Goal: Obtain resource: Download file/media

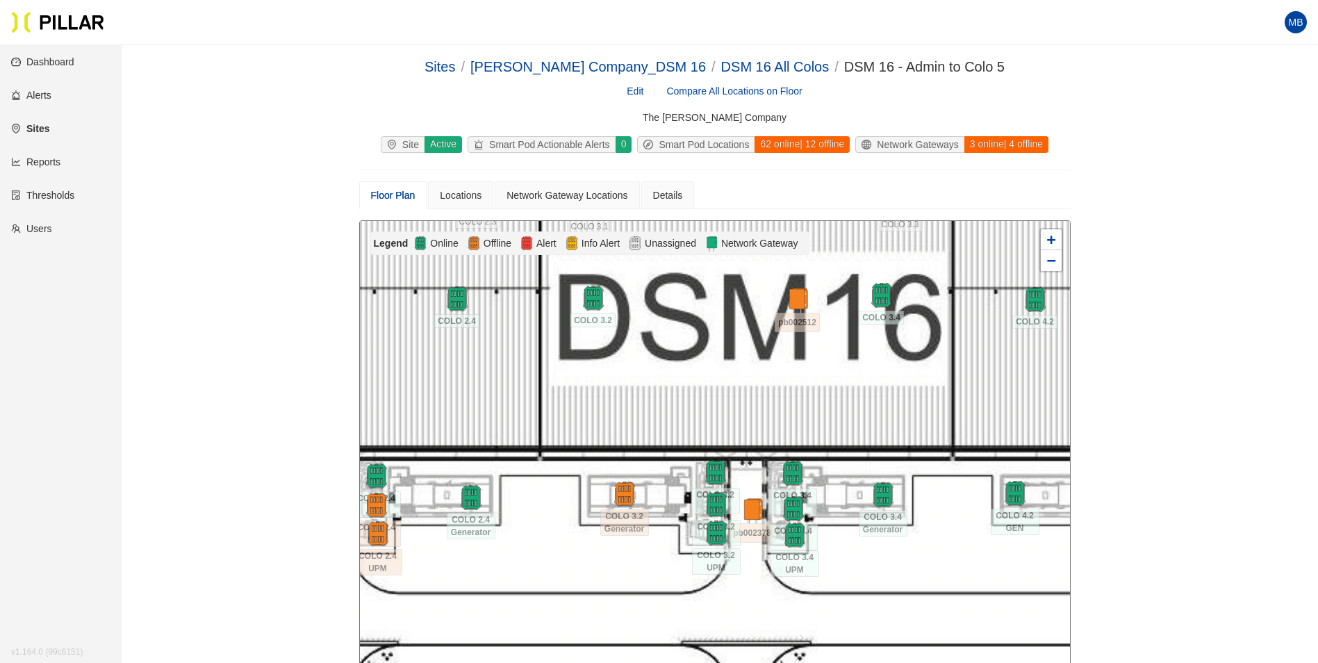
scroll to position [45, 0]
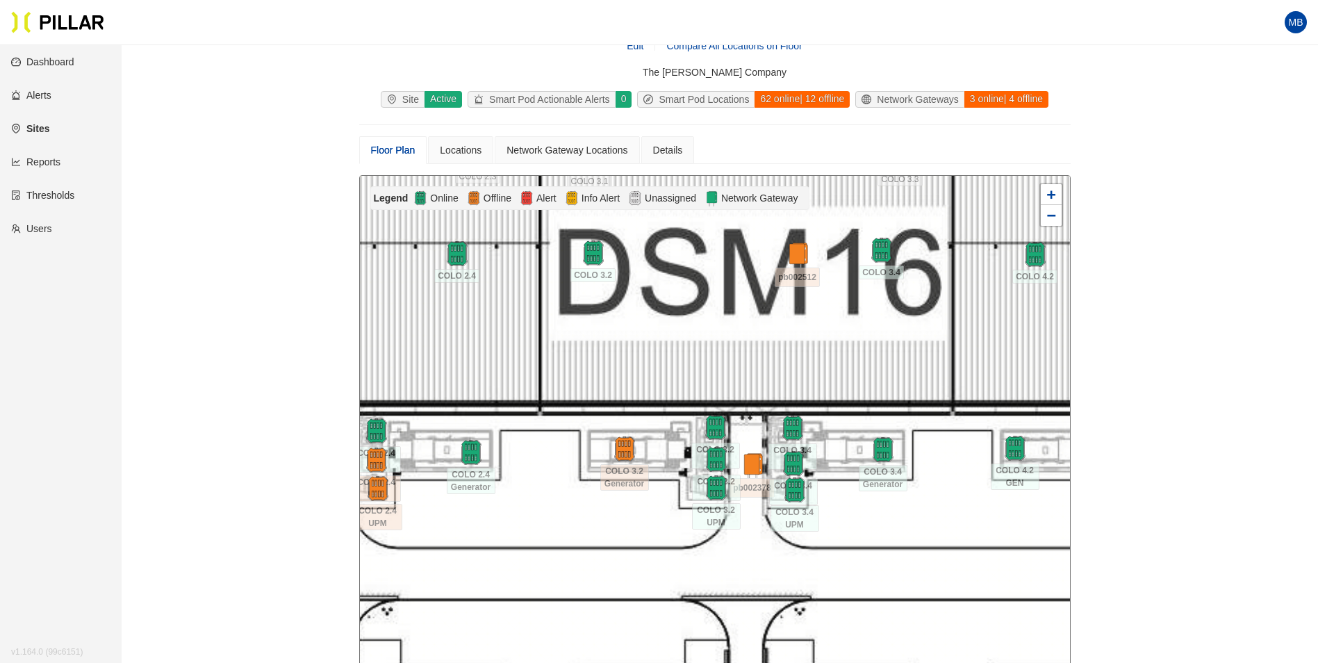
drag, startPoint x: 1229, startPoint y: 367, endPoint x: 1111, endPoint y: 316, distance: 129.5
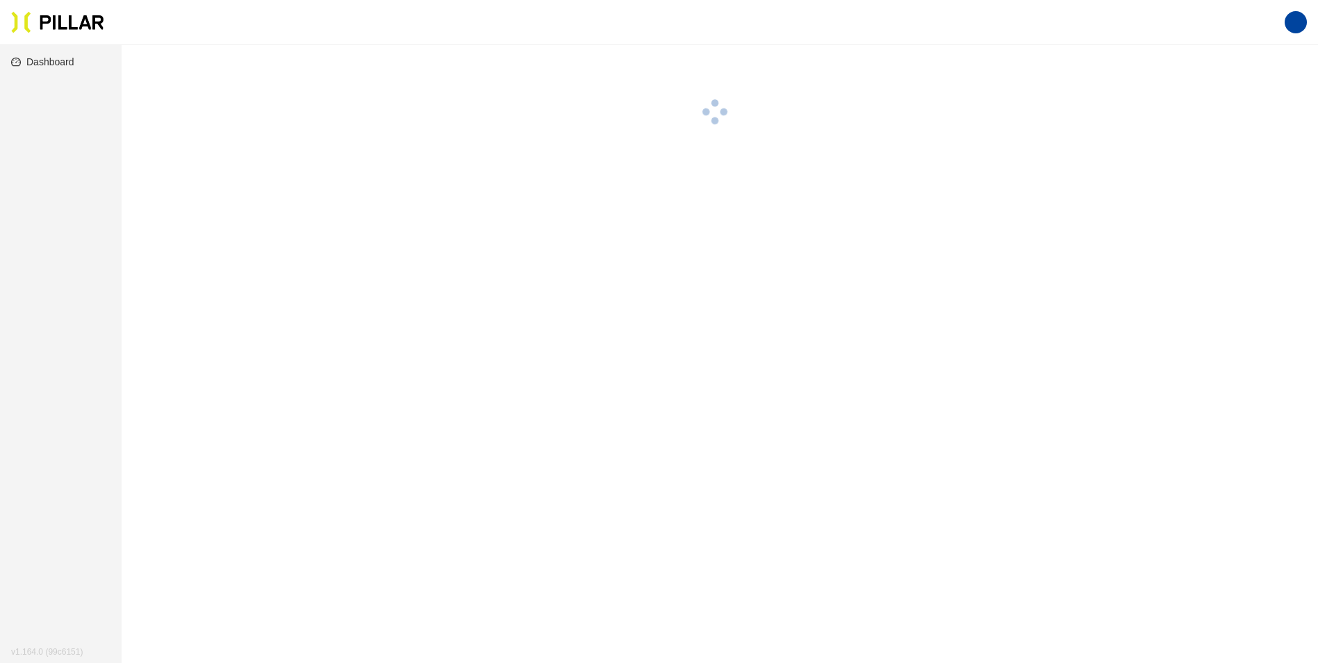
scroll to position [45, 0]
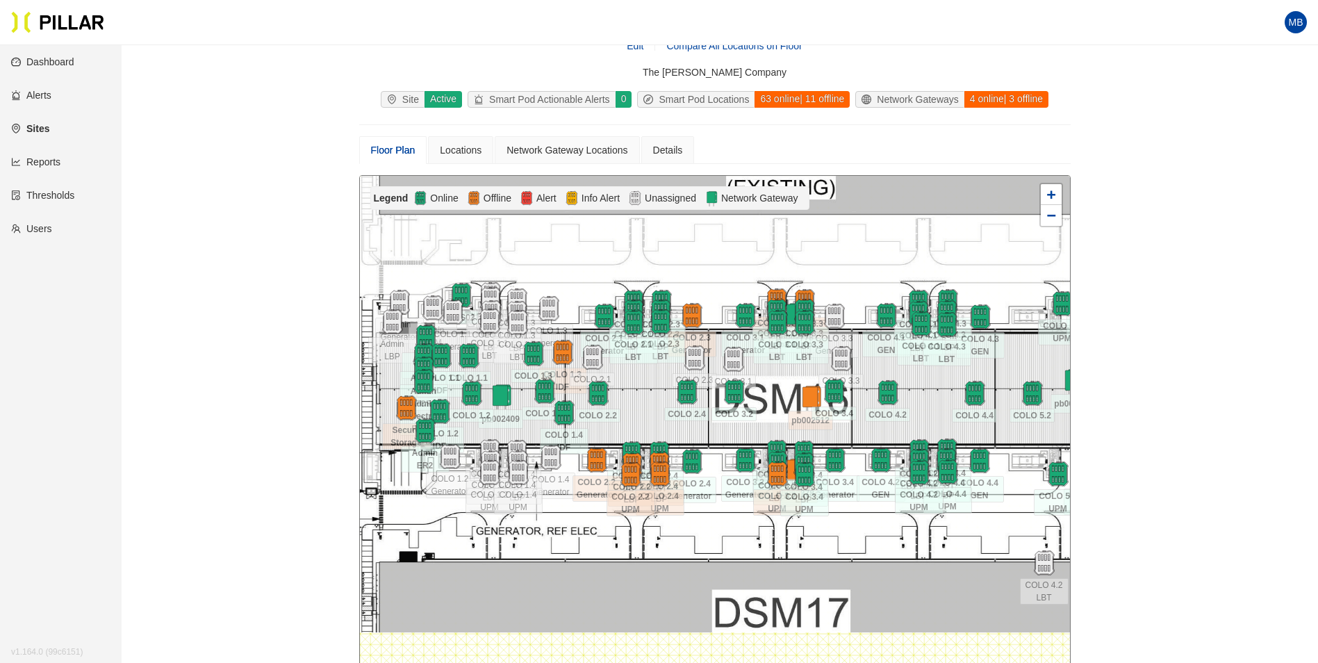
drag, startPoint x: 707, startPoint y: 586, endPoint x: 732, endPoint y: 548, distance: 46.1
click at [732, 548] on div at bounding box center [715, 424] width 710 height 496
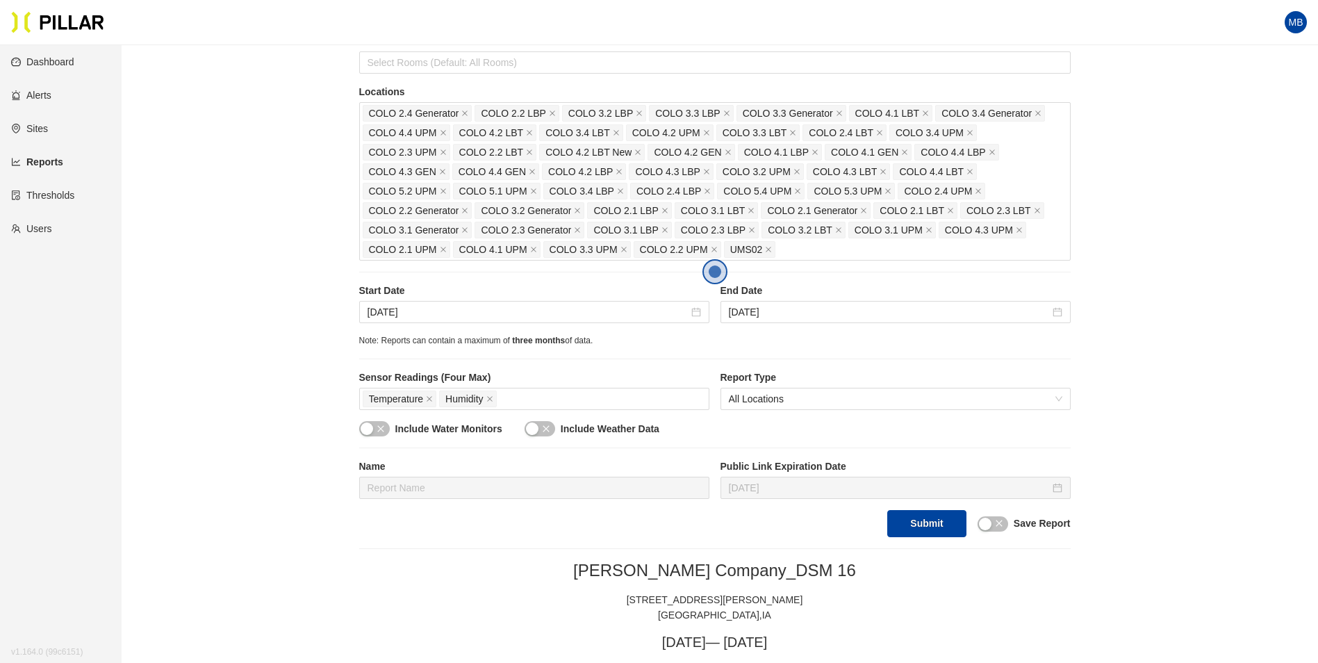
scroll to position [208, 0]
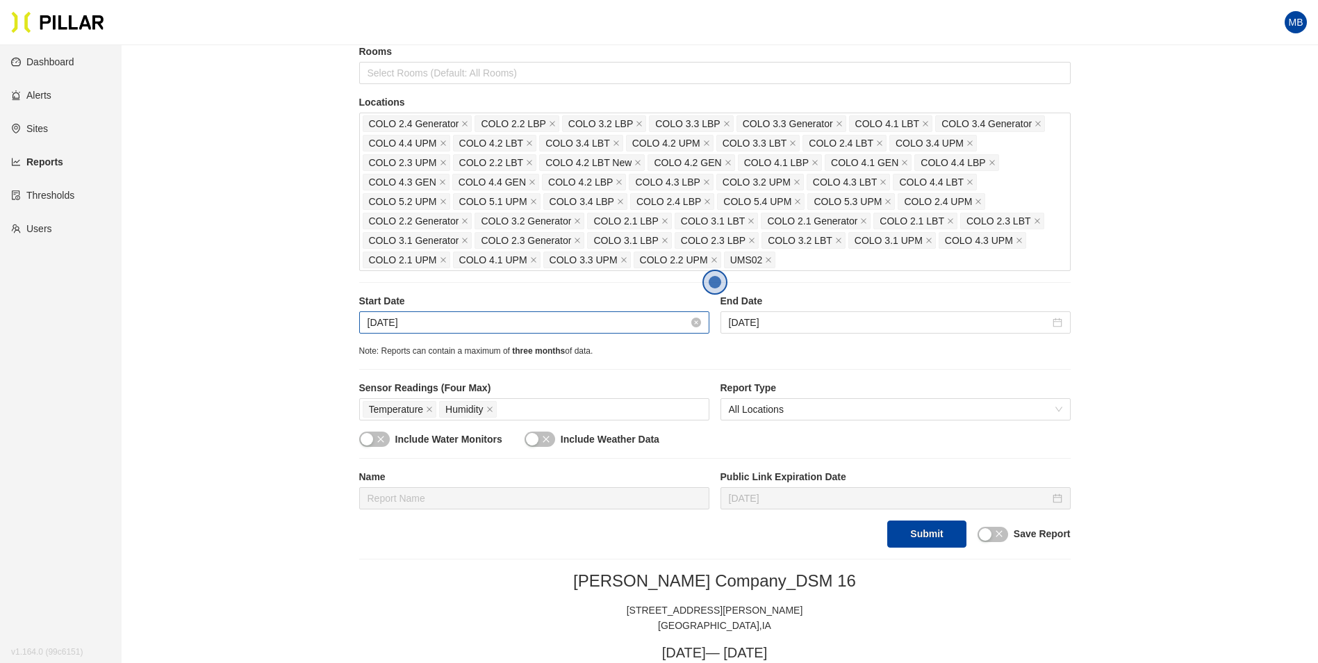
click at [443, 324] on input "Aug 18, 2025" at bounding box center [528, 322] width 321 height 15
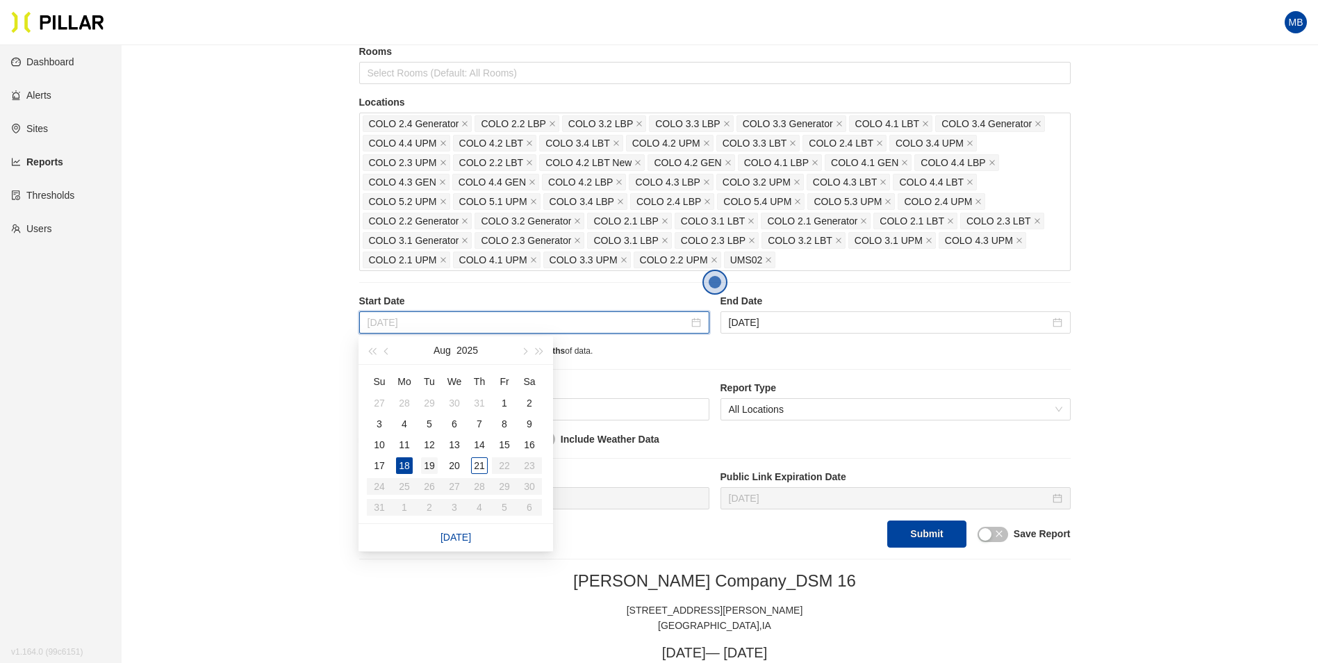
type input "Aug 19, 2025"
click at [431, 460] on div "19" at bounding box center [429, 465] width 17 height 17
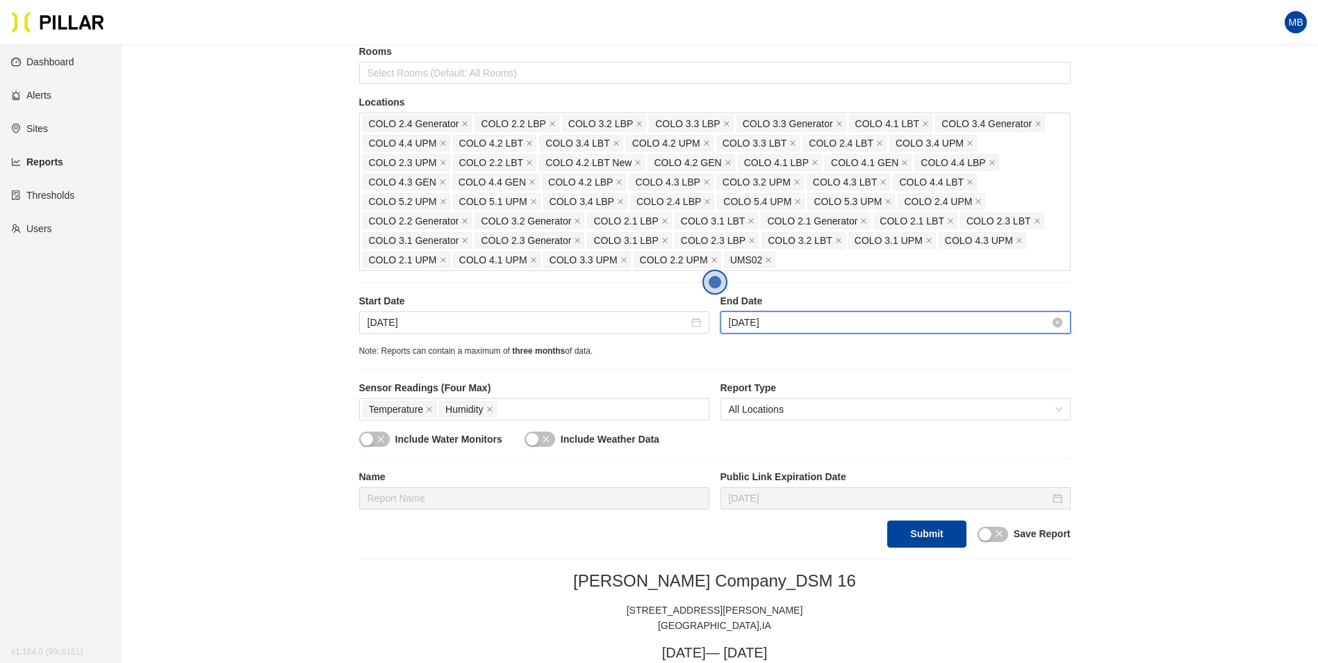
click at [810, 316] on input "Aug 20, 2025" at bounding box center [889, 322] width 321 height 15
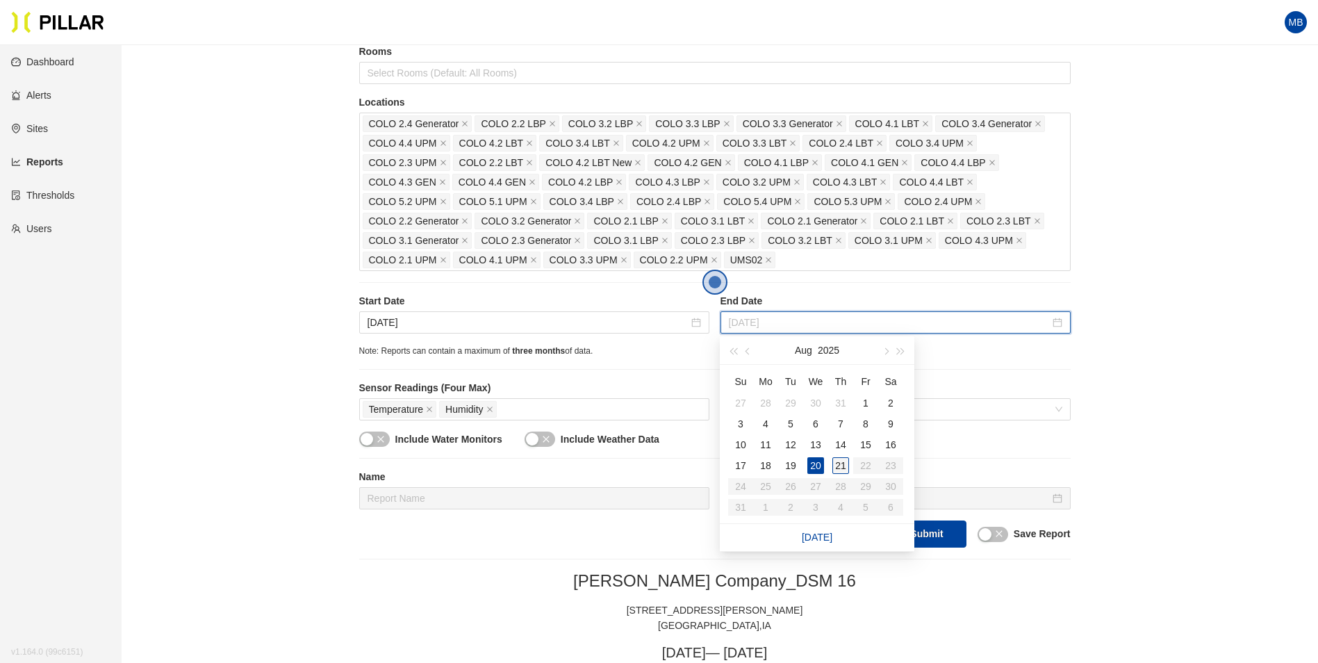
type input "Aug 21, 2025"
click at [837, 461] on div "21" at bounding box center [841, 465] width 17 height 17
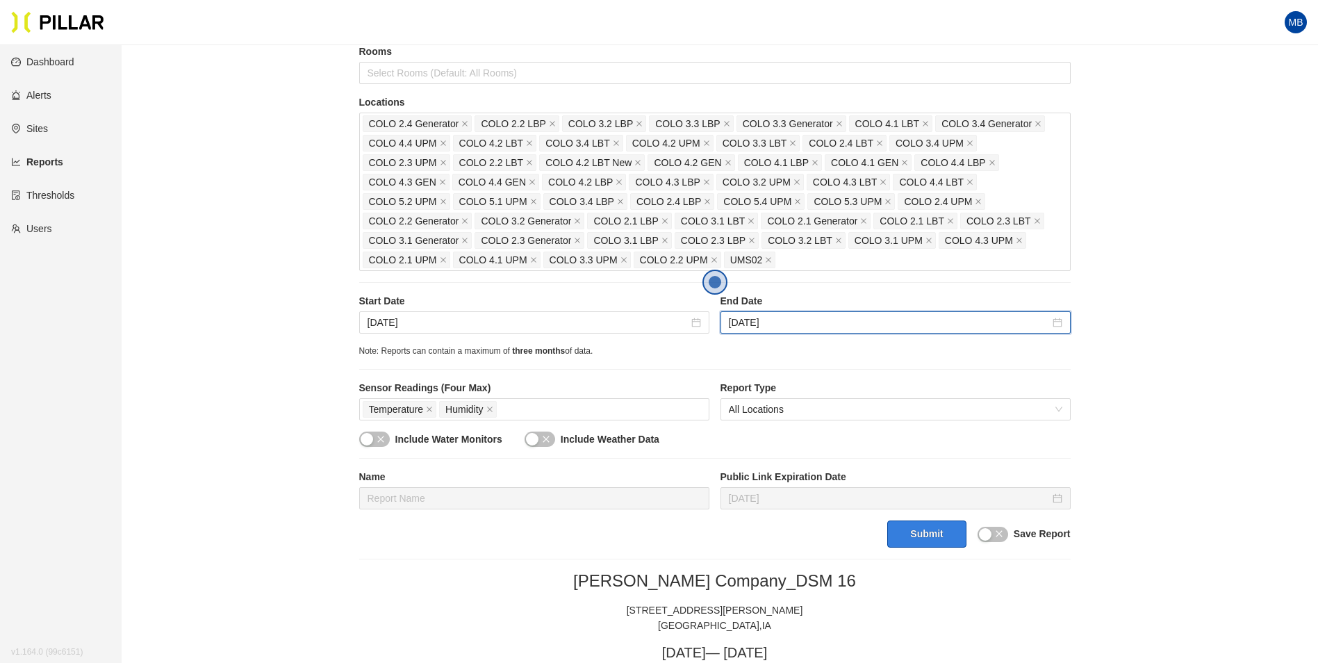
click at [916, 526] on button "Submit" at bounding box center [926, 534] width 79 height 27
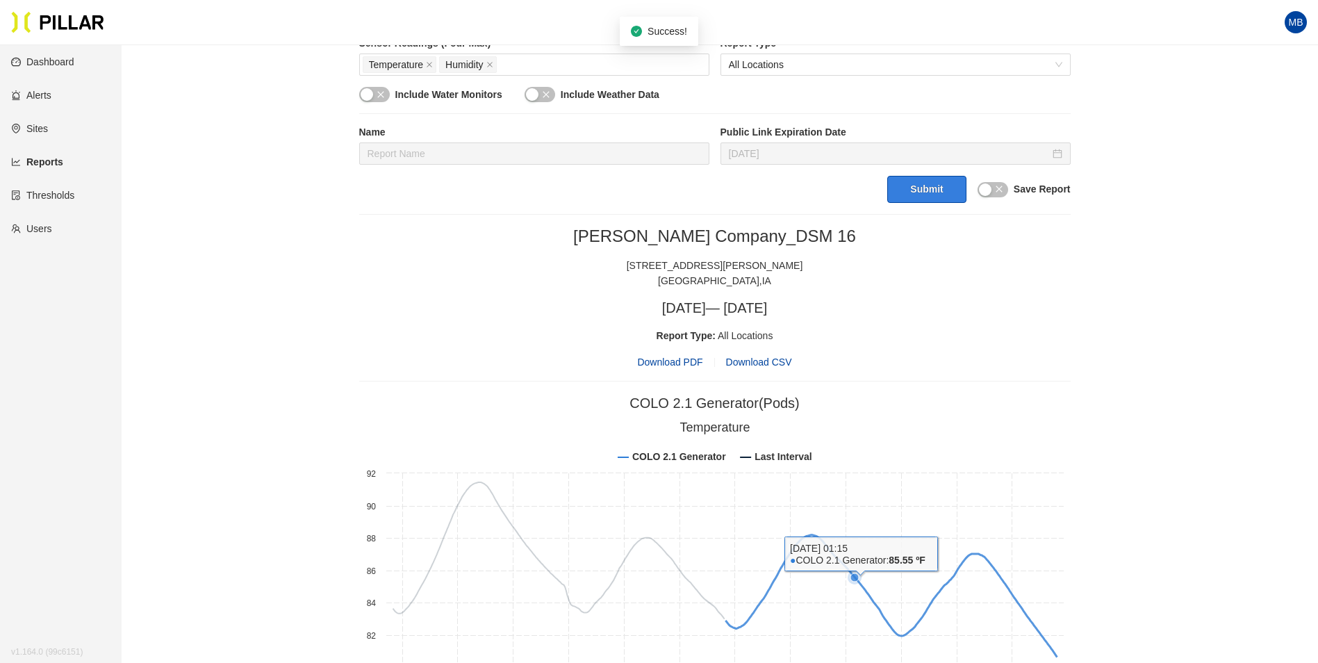
scroll to position [556, 0]
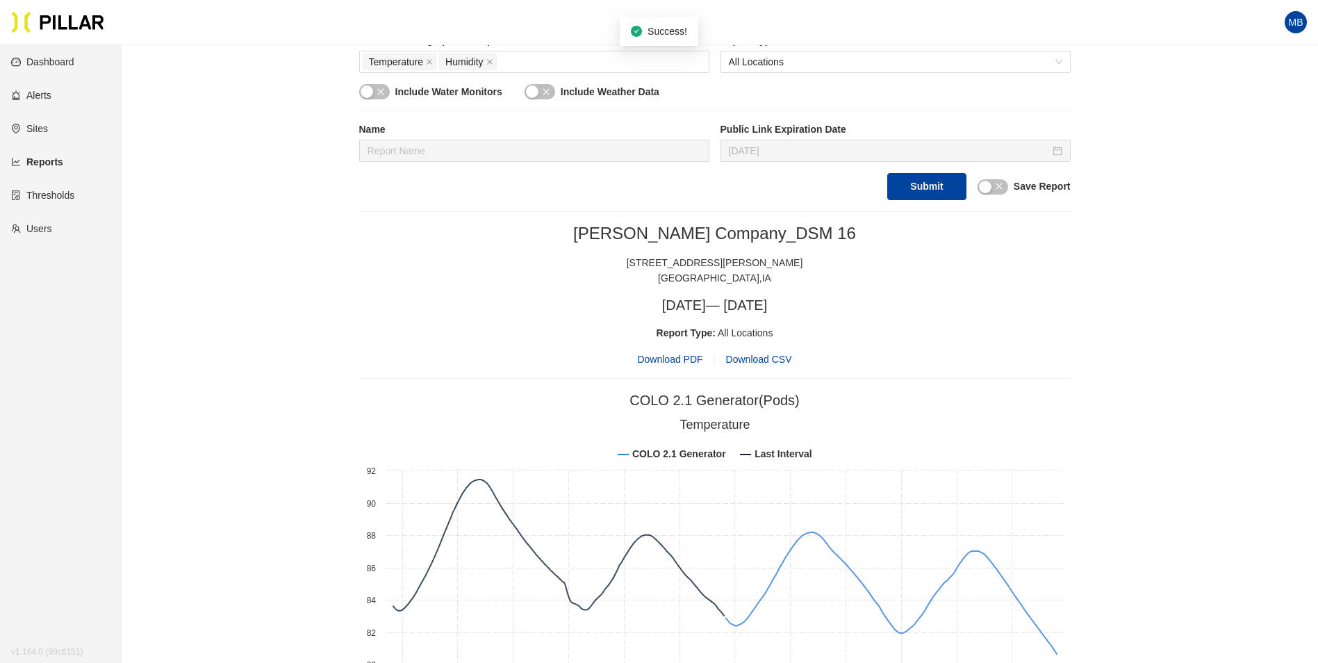
click at [677, 357] on span "Download PDF" at bounding box center [669, 359] width 65 height 15
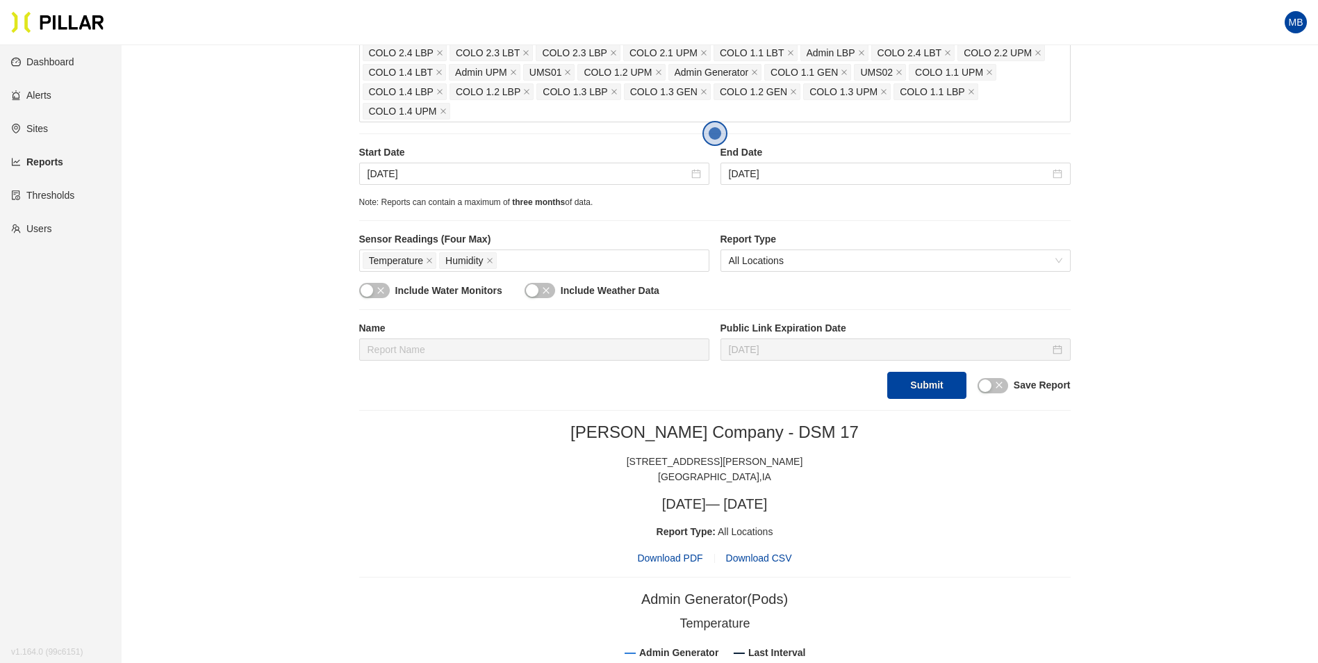
scroll to position [278, 0]
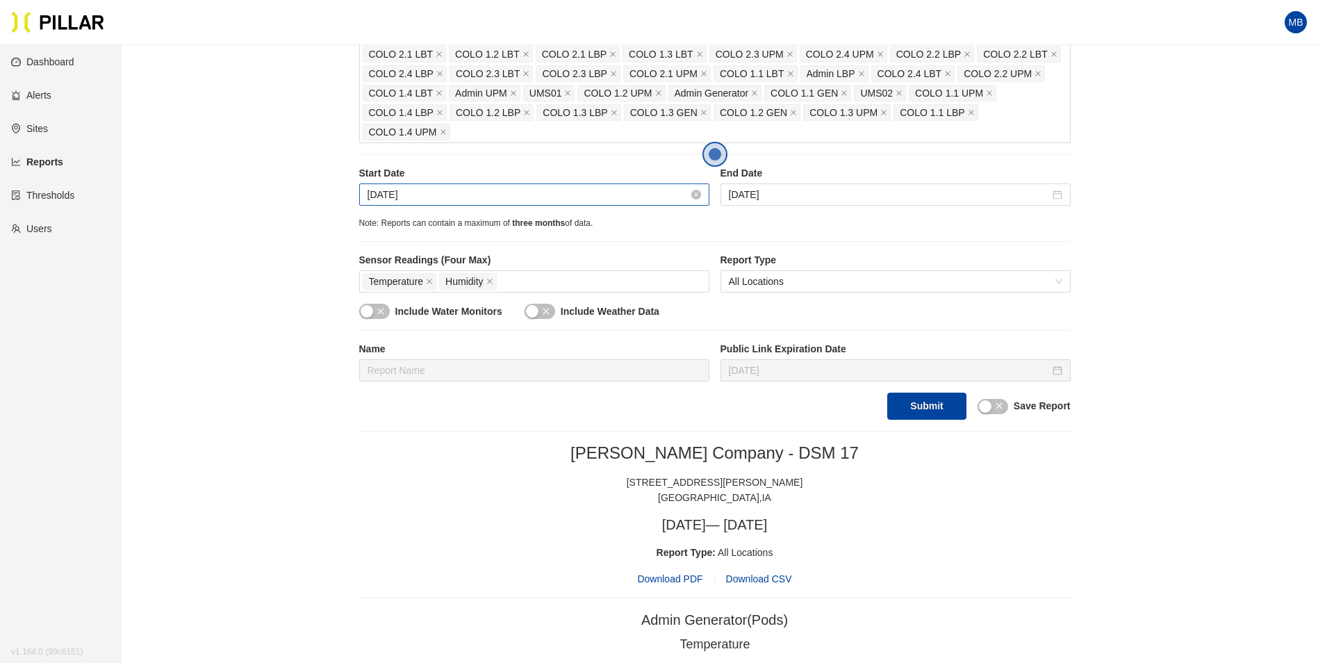
click at [442, 190] on input "Aug 18, 2025" at bounding box center [528, 194] width 321 height 15
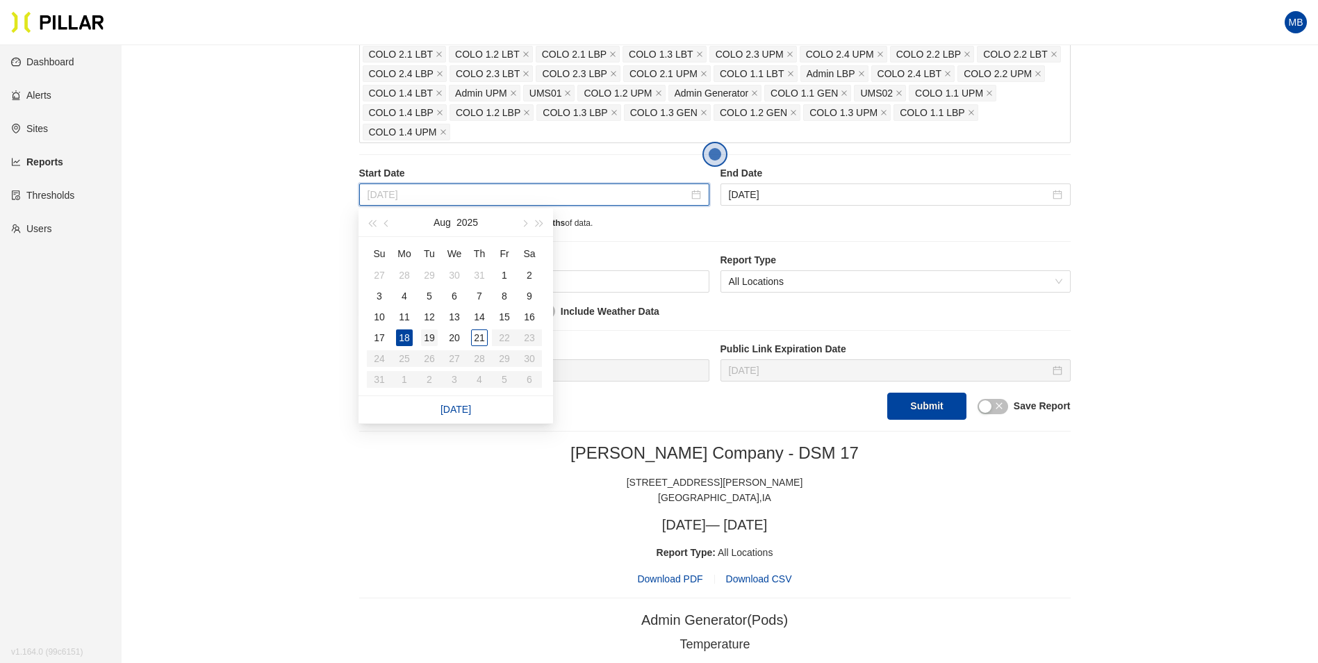
type input "Aug 19, 2025"
drag, startPoint x: 429, startPoint y: 334, endPoint x: 439, endPoint y: 331, distance: 10.1
click at [429, 334] on div "19" at bounding box center [429, 337] width 17 height 17
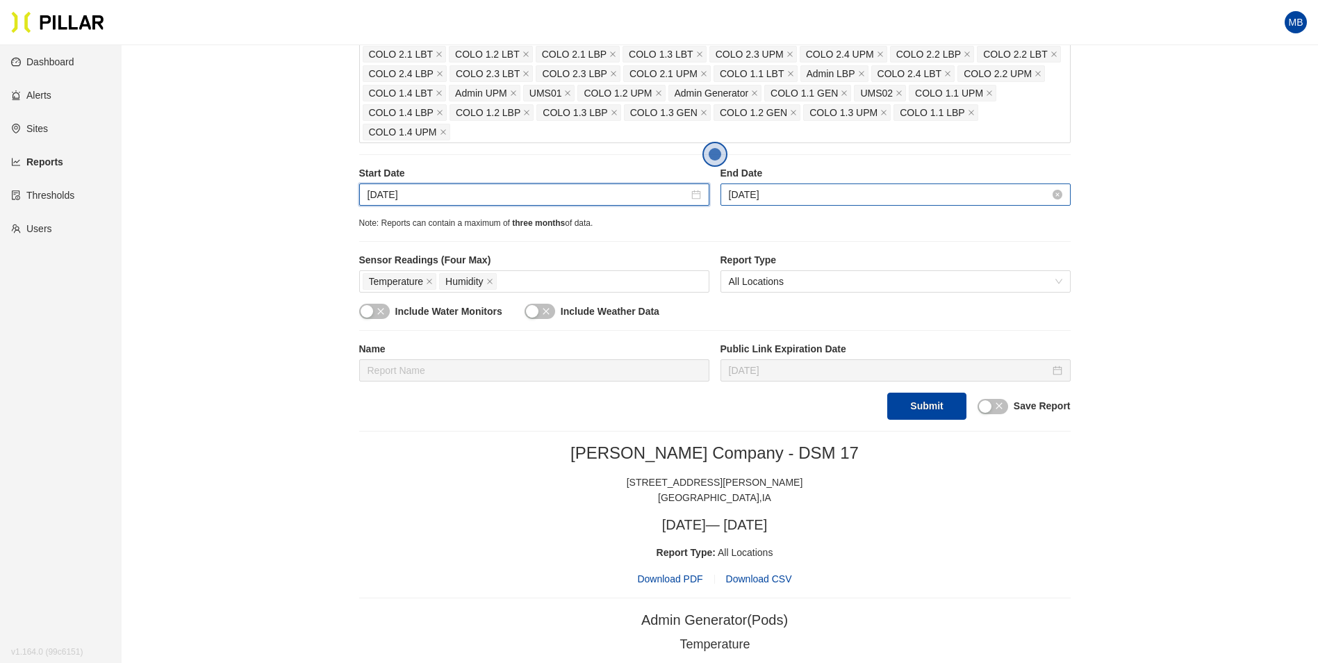
click at [853, 197] on input "Aug 20, 2025" at bounding box center [889, 194] width 321 height 15
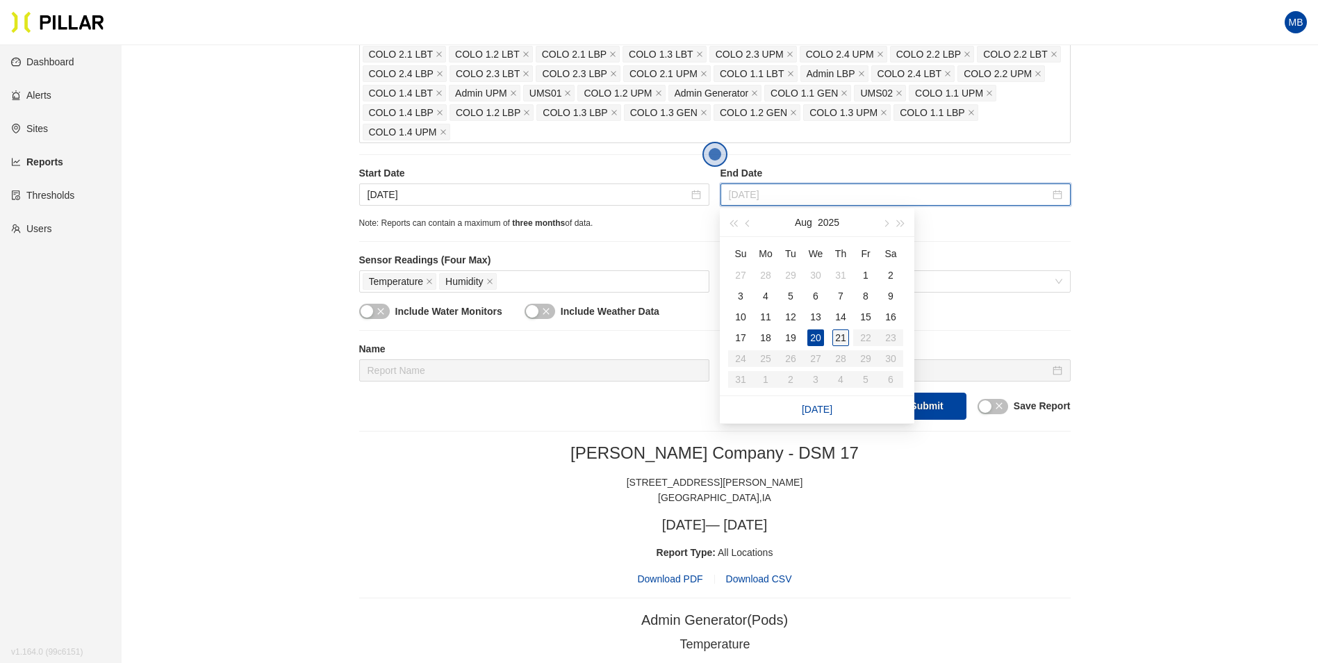
type input "Aug 21, 2025"
click at [835, 338] on div "21" at bounding box center [841, 337] width 17 height 17
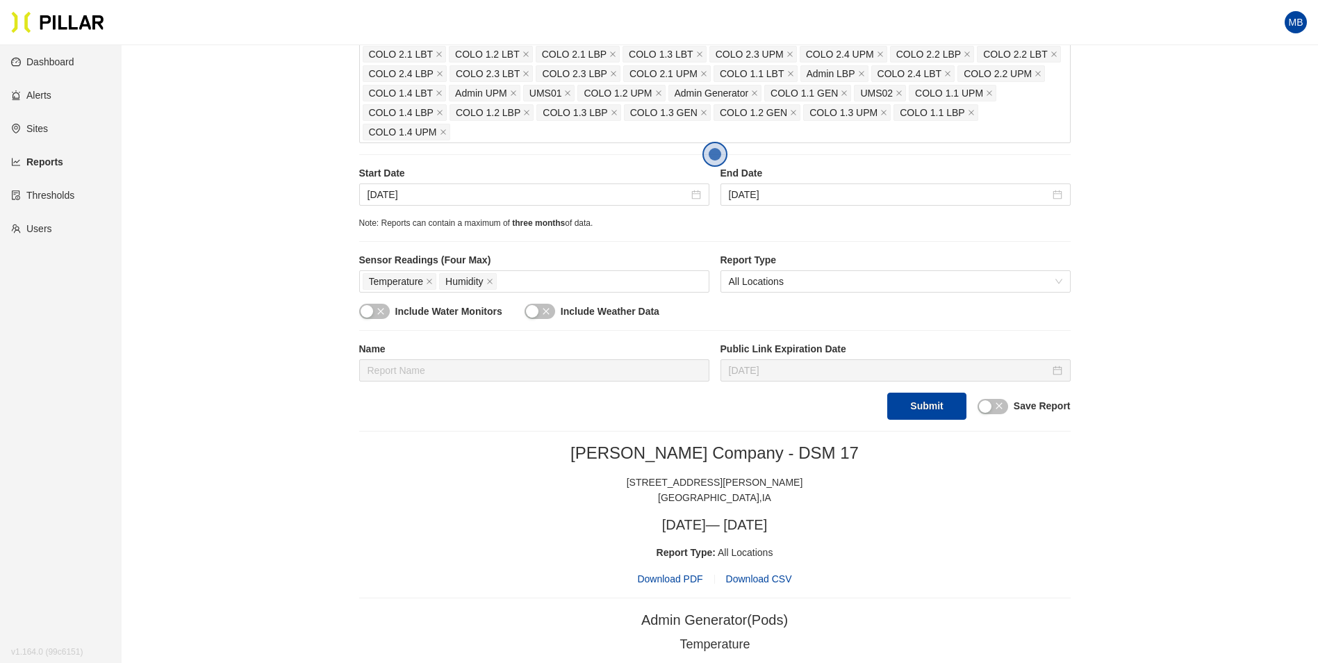
click at [946, 491] on div "West Des Moines , IA" at bounding box center [715, 497] width 712 height 15
click at [902, 409] on button "Submit" at bounding box center [926, 406] width 79 height 27
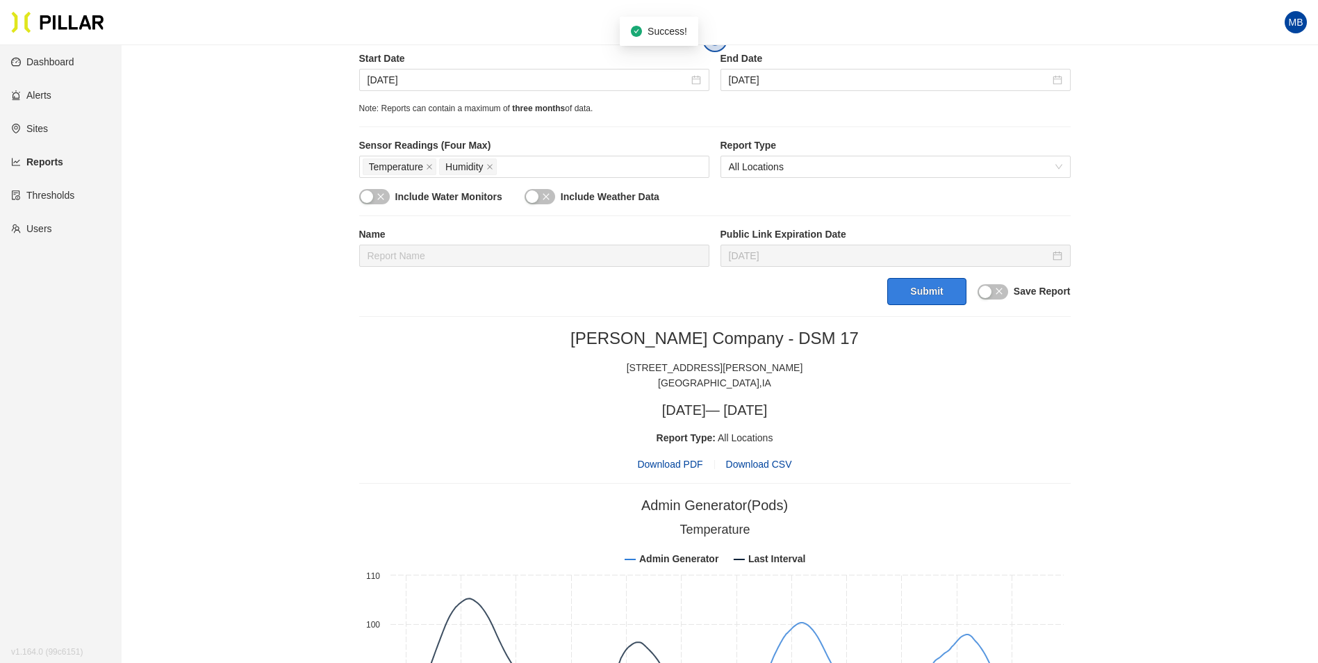
scroll to position [417, 0]
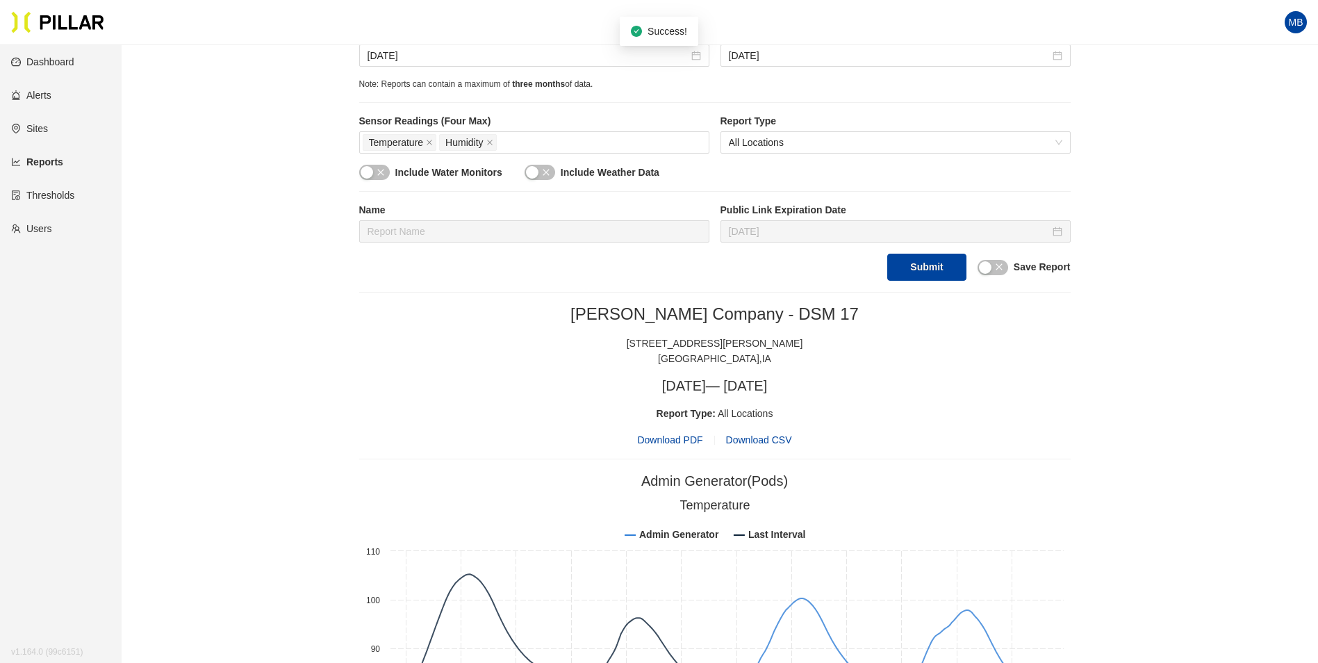
click at [685, 436] on span "Download PDF" at bounding box center [669, 439] width 65 height 15
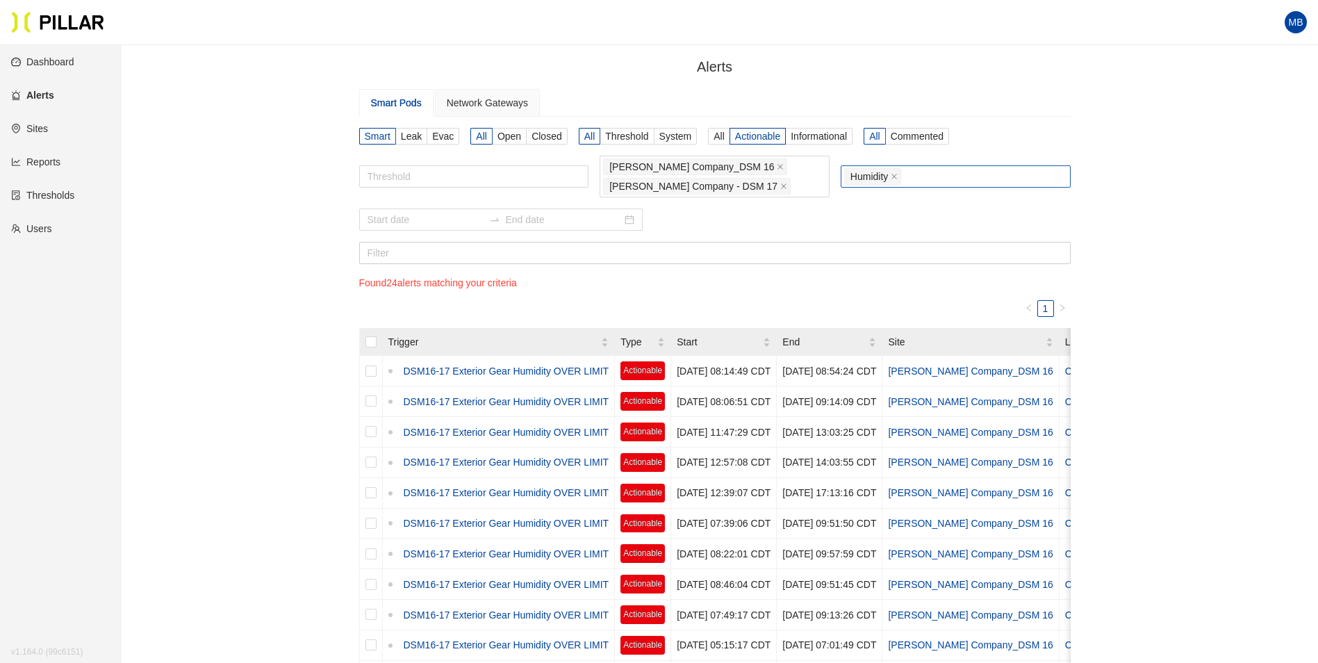
click at [927, 177] on div "Humidity" at bounding box center [955, 176] width 223 height 19
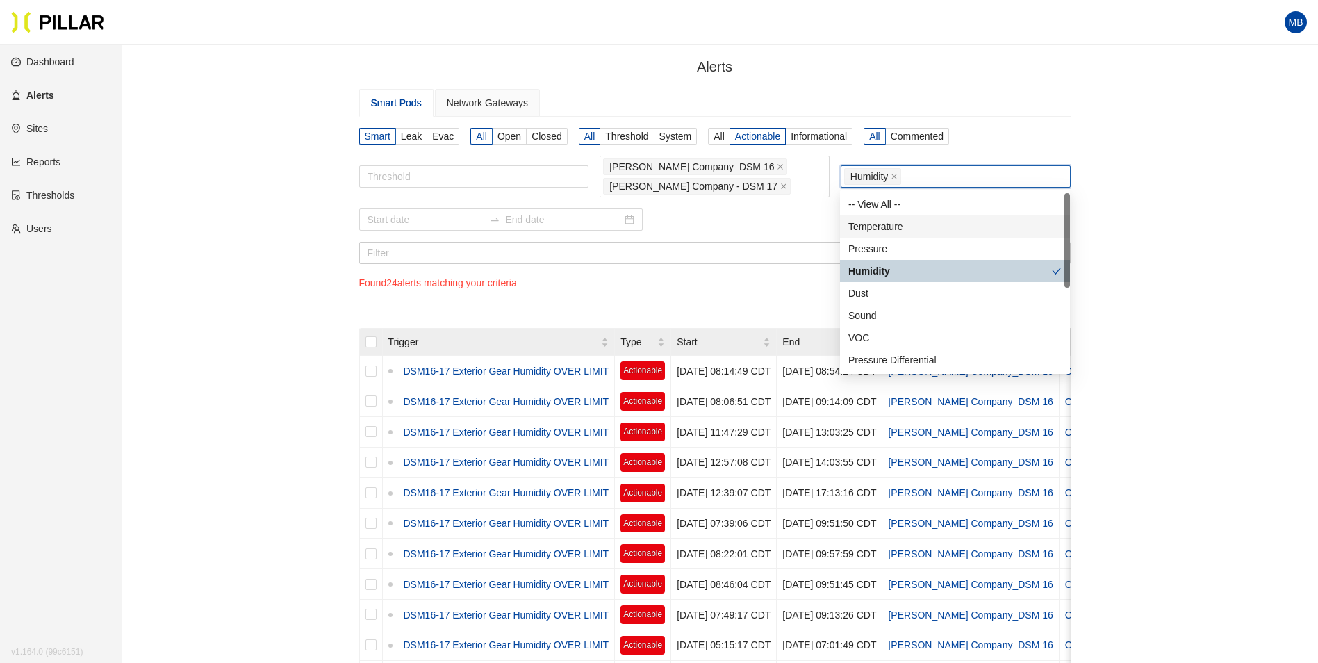
click at [895, 227] on div "Temperature" at bounding box center [955, 226] width 213 height 15
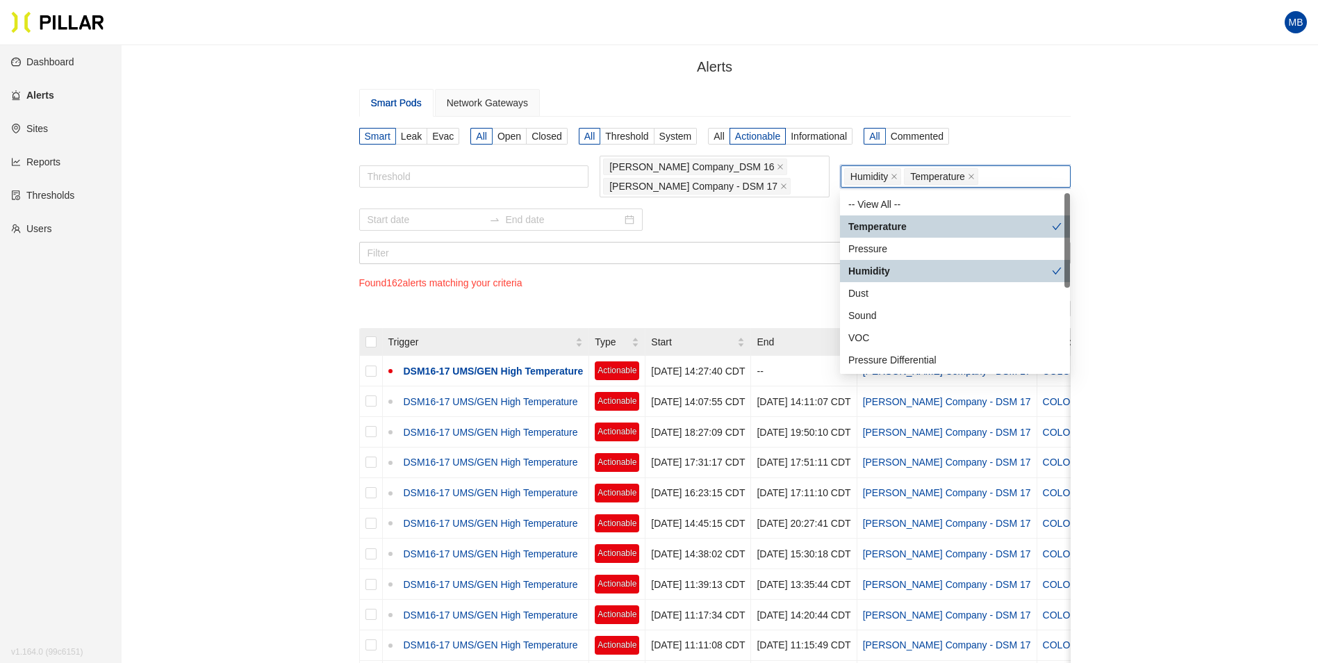
click at [255, 274] on div "Alerts / Smart Pods Network Gateways Smart Leak Evac All Open Closed All Thresh…" at bounding box center [715, 612] width 1118 height 1112
